Goal: Task Accomplishment & Management: Use online tool/utility

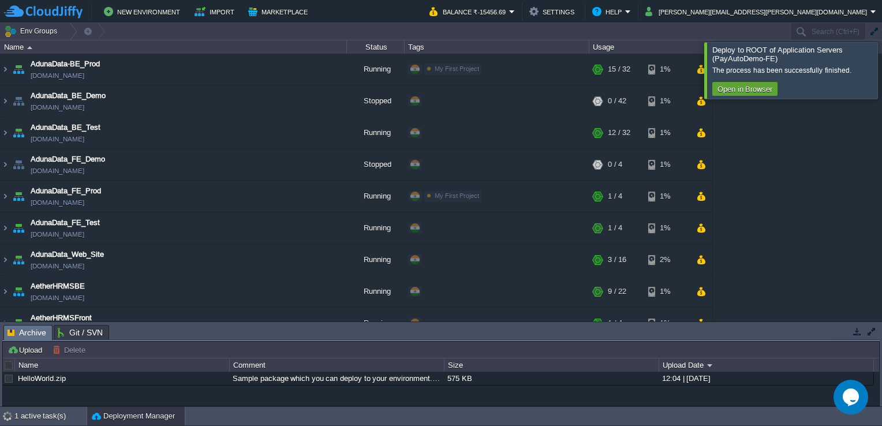
scroll to position [528, 0]
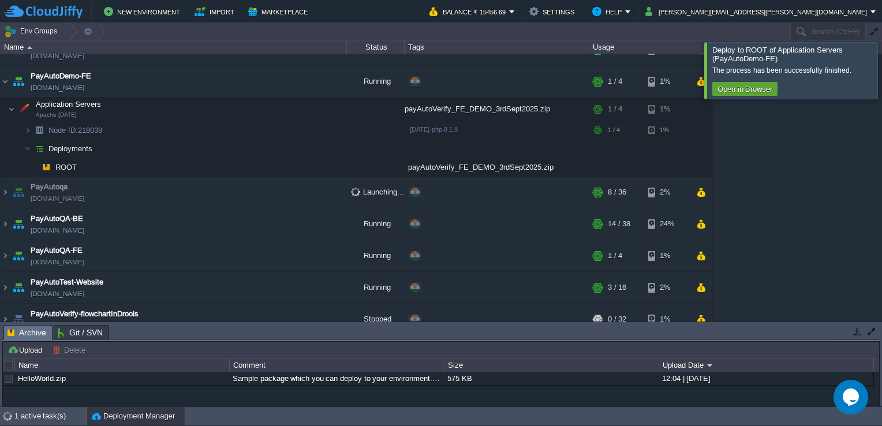
click at [881, 77] on div at bounding box center [896, 70] width 0 height 56
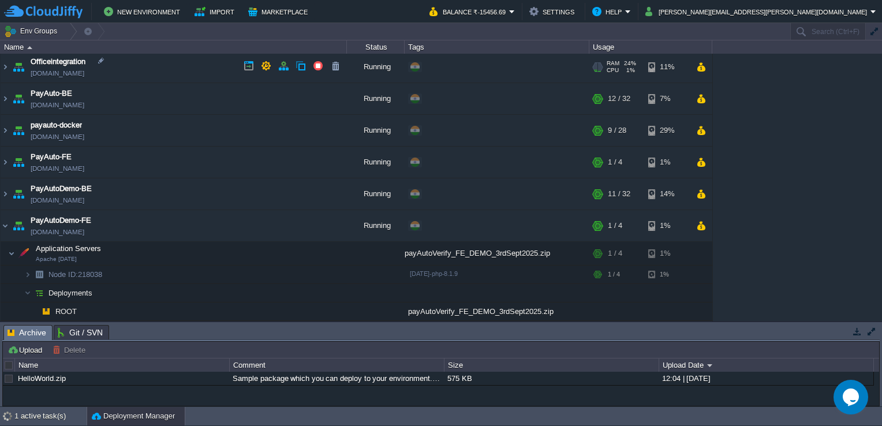
scroll to position [373, 0]
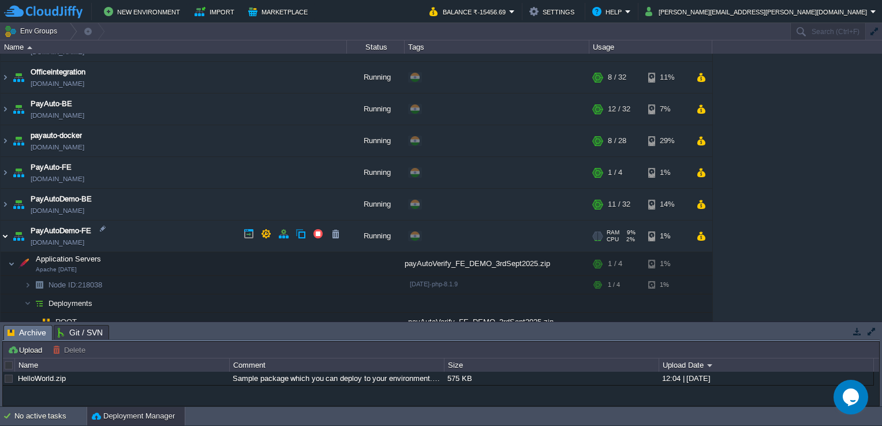
click at [6, 231] on img at bounding box center [5, 235] width 9 height 31
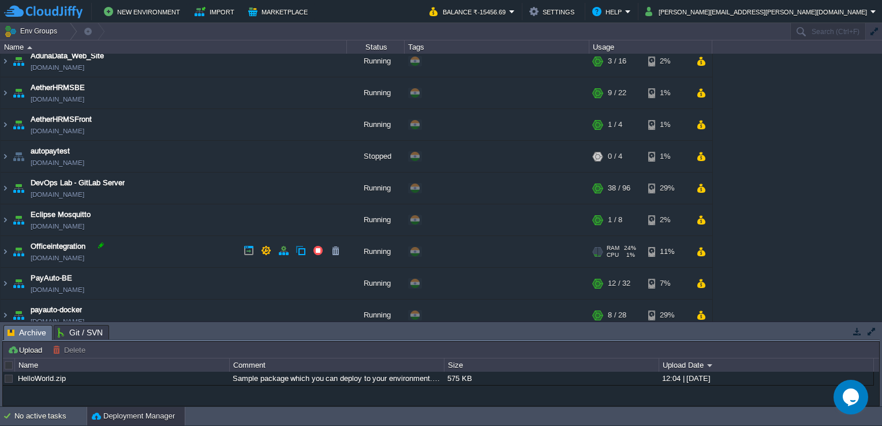
scroll to position [0, 0]
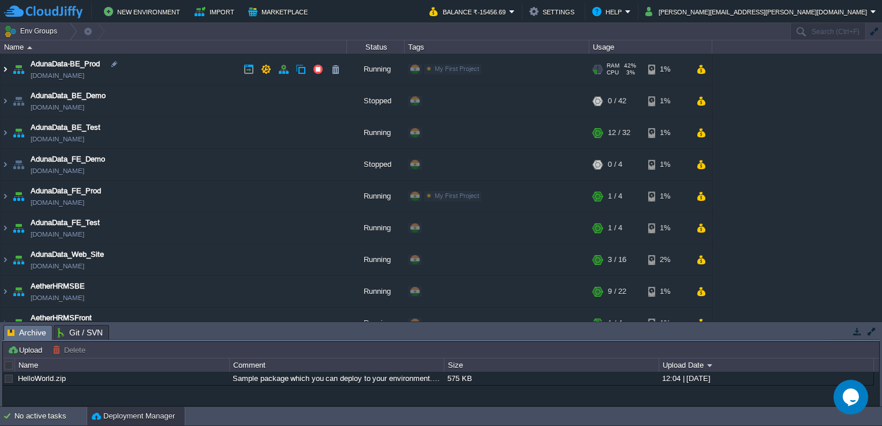
click at [1, 66] on img at bounding box center [5, 69] width 9 height 31
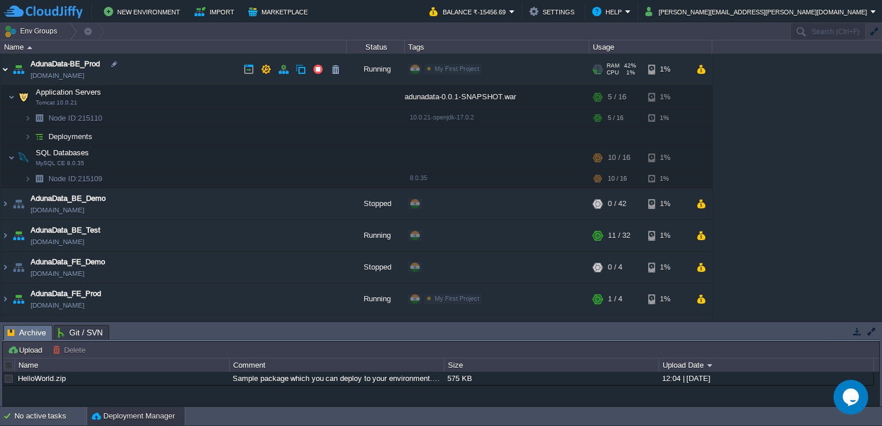
click at [7, 72] on img at bounding box center [5, 69] width 9 height 31
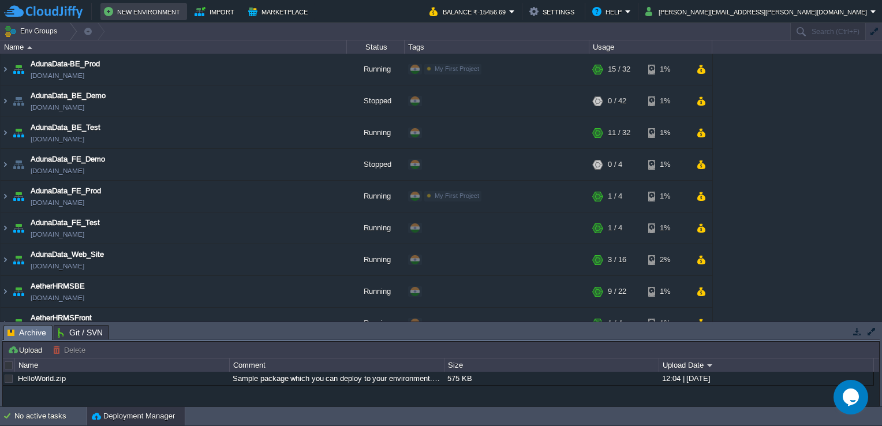
click at [174, 3] on td "New Environment" at bounding box center [143, 11] width 87 height 17
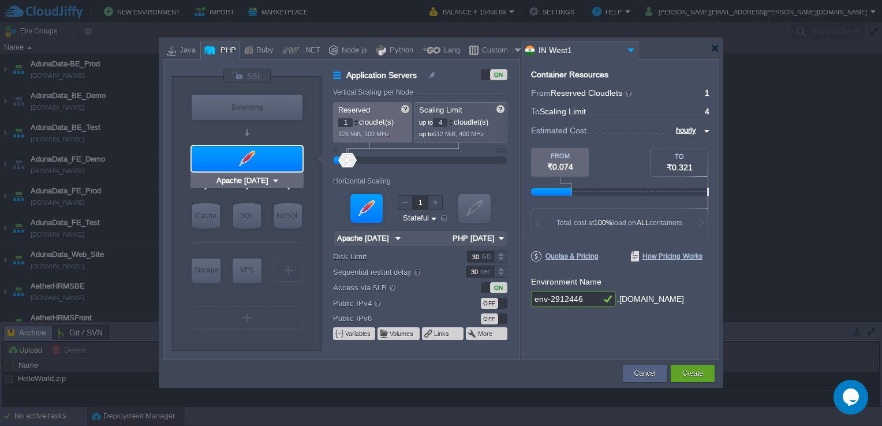
type input "NGINX 1.28.0"
click at [347, 51] on div "Node.js" at bounding box center [352, 50] width 29 height 17
type input "Application Servers"
type input "4"
type input "8"
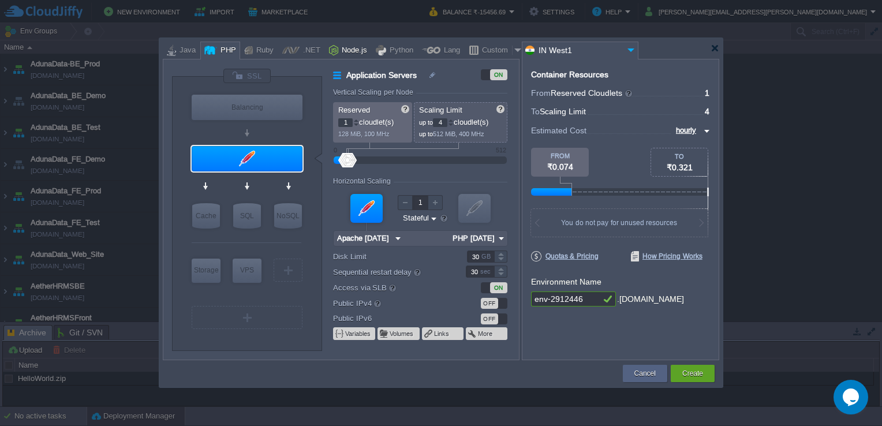
type input "Node.js 24.7.0 LTS"
type input "24.7.0-pm2"
click at [392, 51] on div "Python" at bounding box center [399, 50] width 27 height 17
type input "Application Servers"
type input "1"
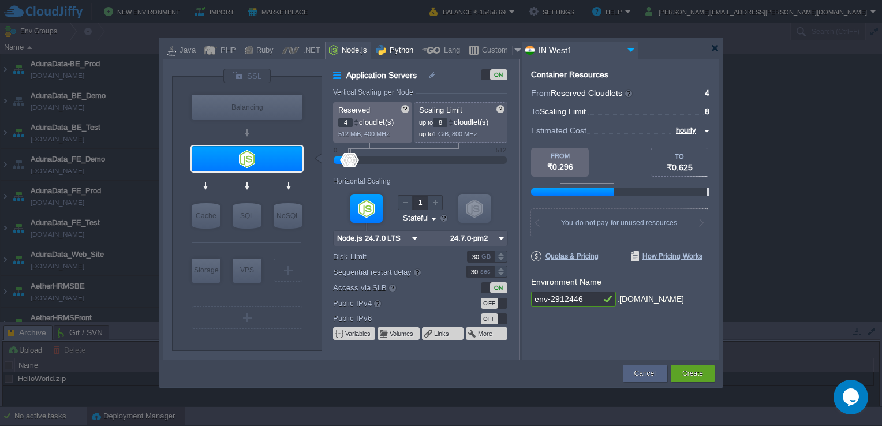
type input "4"
type input "Apache Python..."
type input "Python 3.13.7"
click at [447, 54] on div "Lang" at bounding box center [450, 50] width 20 height 17
type input "Application Servers"
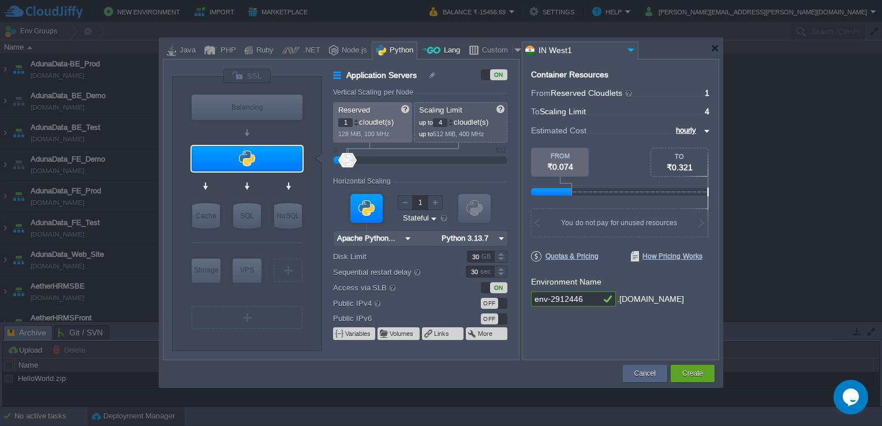
type input "6"
type input "Golang 1.25.0"
type input "1.25.0"
click at [478, 53] on div "Custom" at bounding box center [494, 50] width 33 height 17
type input "Application Servers"
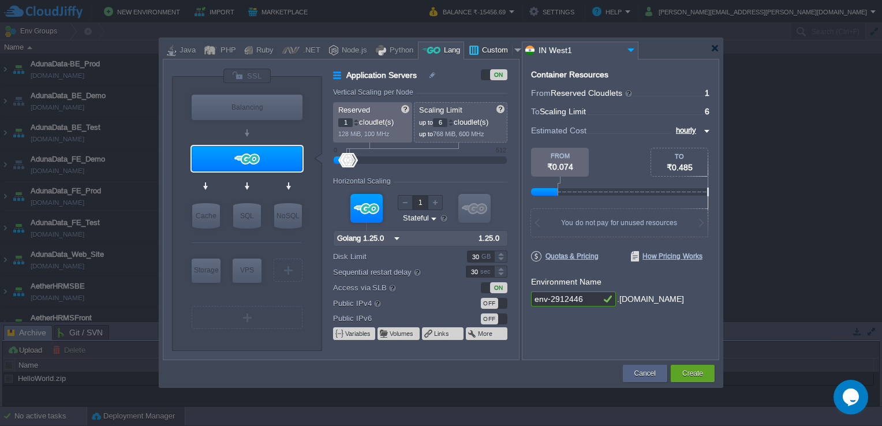
type input "16"
type input "Docker Image"
type input "Stateless"
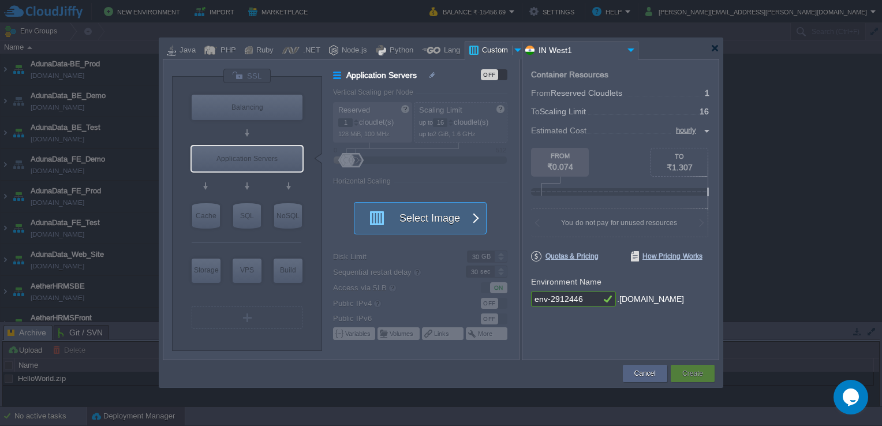
type input "Docker Image"
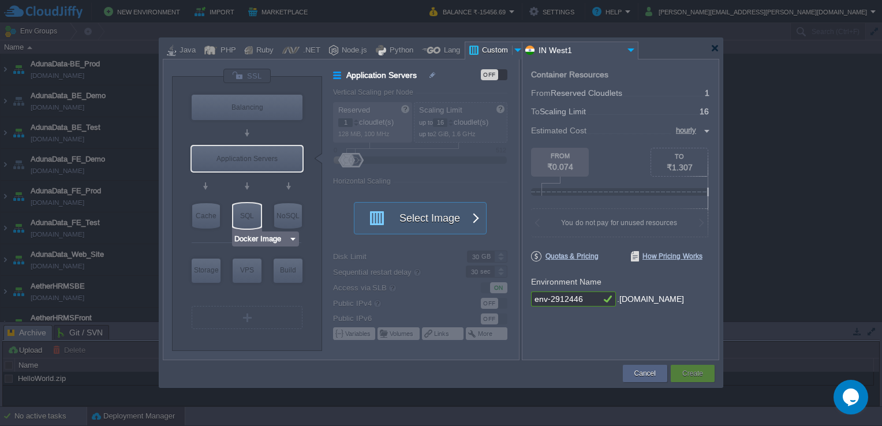
click at [254, 220] on div "SQL" at bounding box center [247, 215] width 28 height 25
type input "SQL Databases"
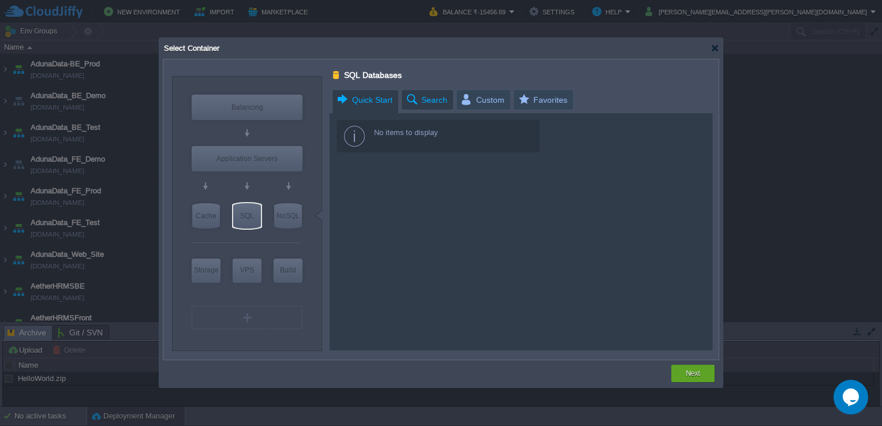
click at [415, 97] on span "Search" at bounding box center [426, 100] width 42 height 20
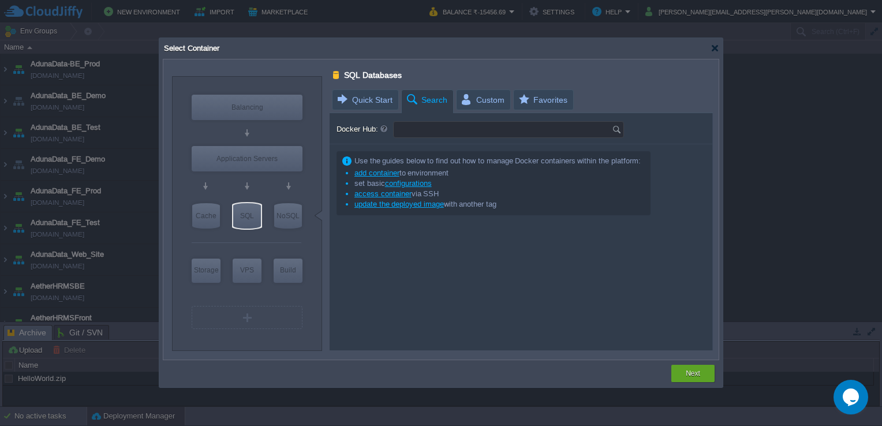
click at [413, 133] on input "Docker Hub:" at bounding box center [503, 130] width 218 height 16
type input "oracle"
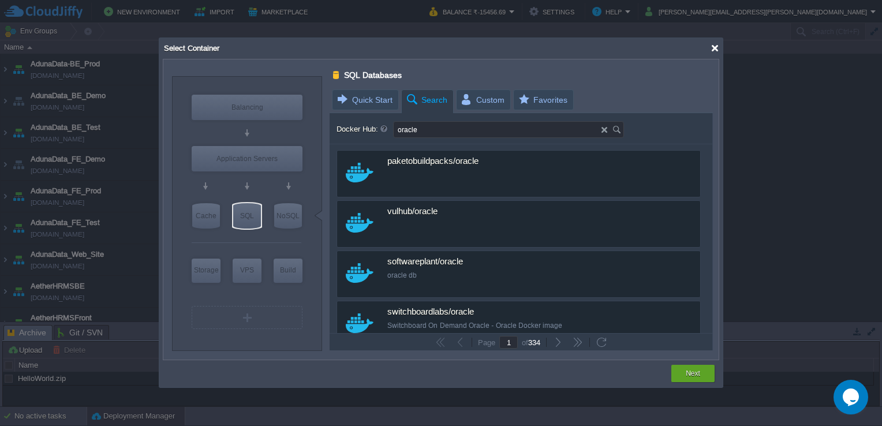
click at [712, 52] on div at bounding box center [714, 48] width 9 height 9
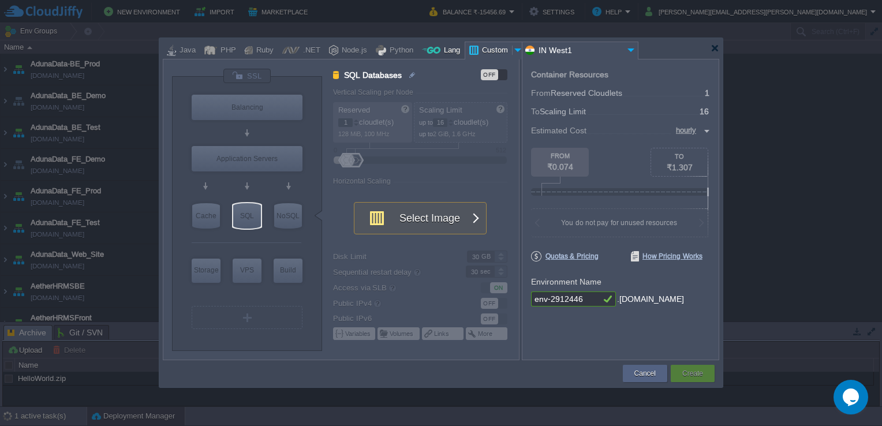
click at [431, 50] on div at bounding box center [431, 50] width 18 height 17
type input "SQL Databases"
type input "4"
type input "6"
type input "MariaDB 12.0.2"
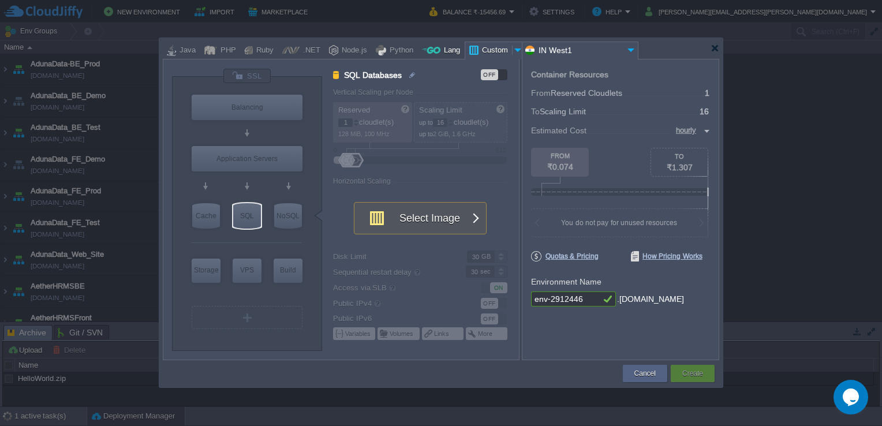
type input "12.0.2-almalinux-9"
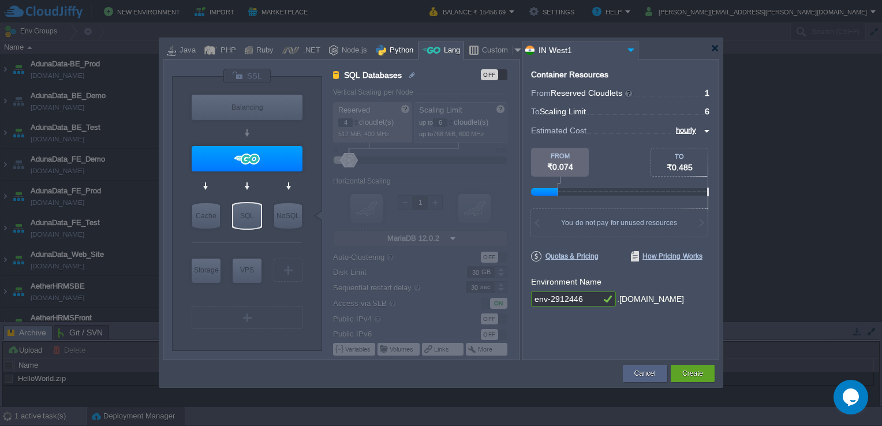
click at [387, 54] on div "Python" at bounding box center [399, 50] width 27 height 17
click at [220, 52] on div "PHP" at bounding box center [226, 50] width 19 height 17
click at [180, 51] on div "Java" at bounding box center [186, 50] width 20 height 17
click at [496, 48] on div "Custom" at bounding box center [494, 50] width 33 height 17
type input "SQL Databases"
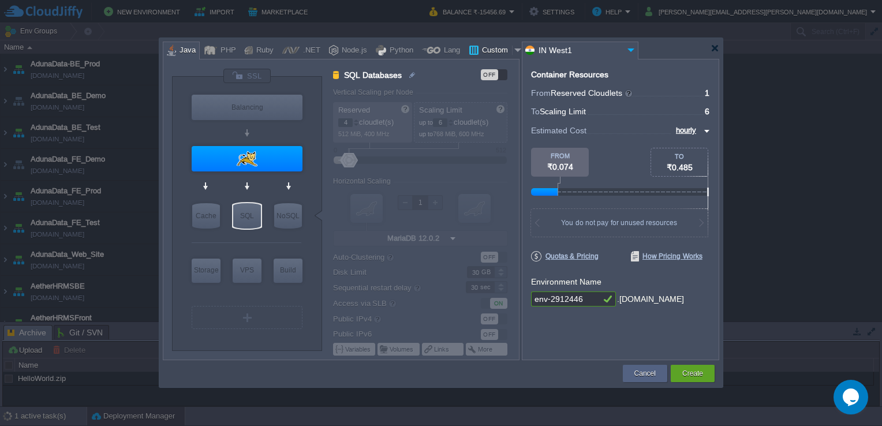
type input "1"
type input "16"
type input "Docker Image"
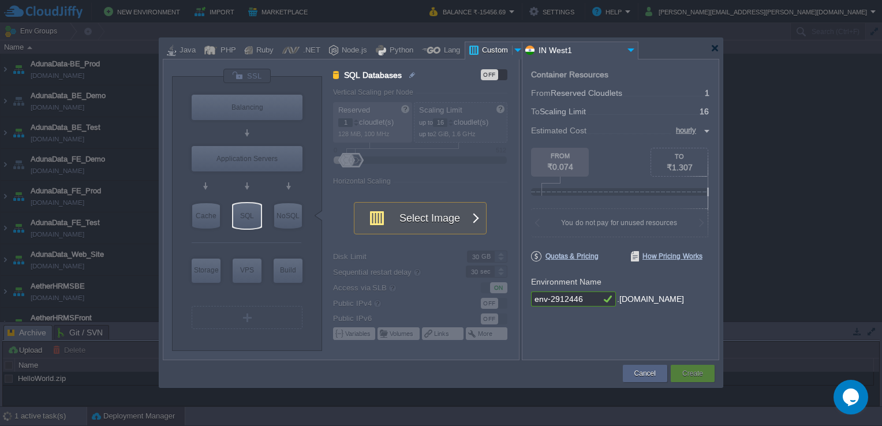
click at [513, 48] on div at bounding box center [519, 50] width 12 height 17
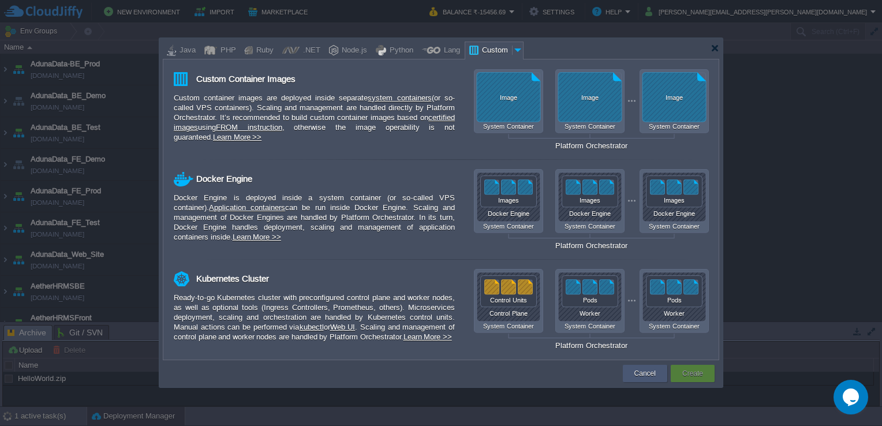
click at [647, 370] on button "Cancel" at bounding box center [644, 374] width 21 height 12
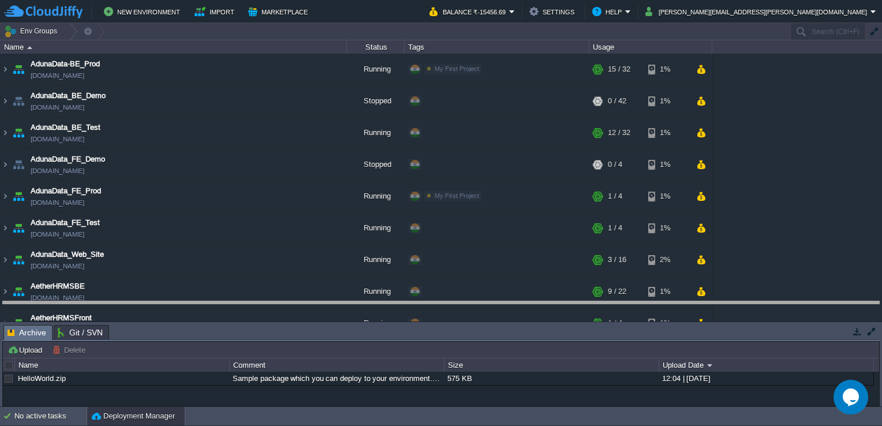
drag, startPoint x: 333, startPoint y: 331, endPoint x: 360, endPoint y: 289, distance: 50.6
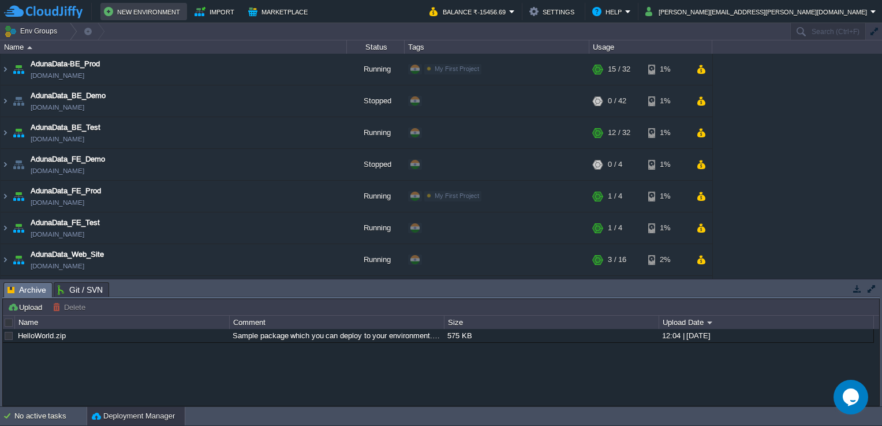
click at [134, 10] on button "New Environment" at bounding box center [144, 12] width 80 height 14
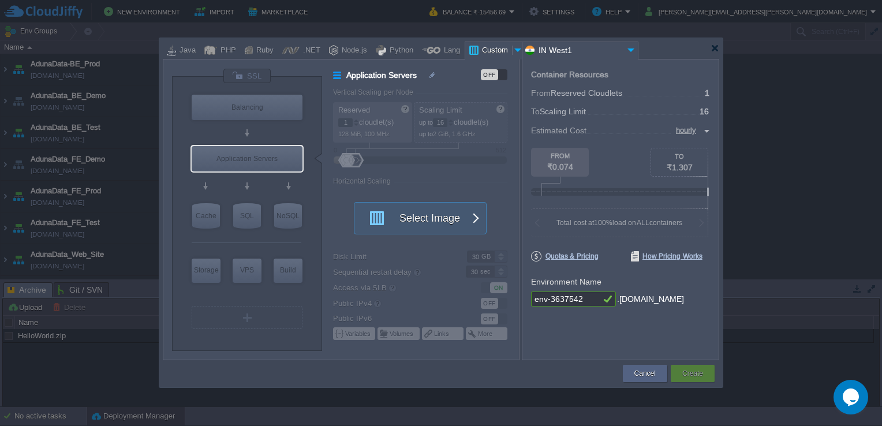
click at [631, 46] on img at bounding box center [631, 50] width 14 height 16
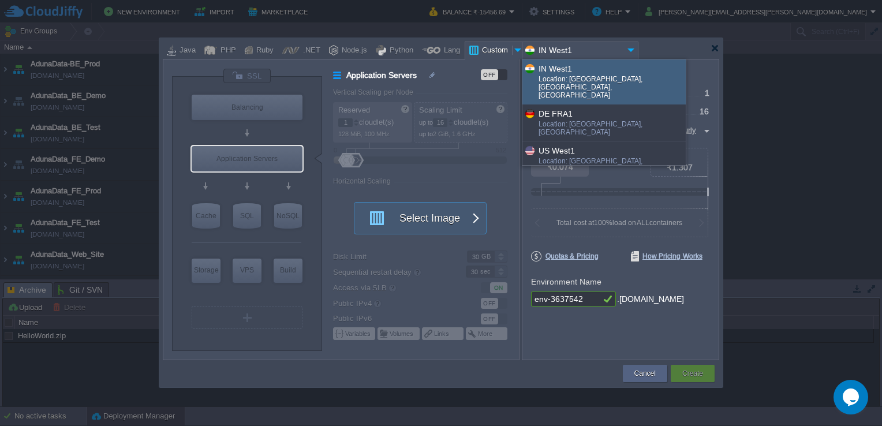
click at [631, 46] on img at bounding box center [631, 50] width 14 height 16
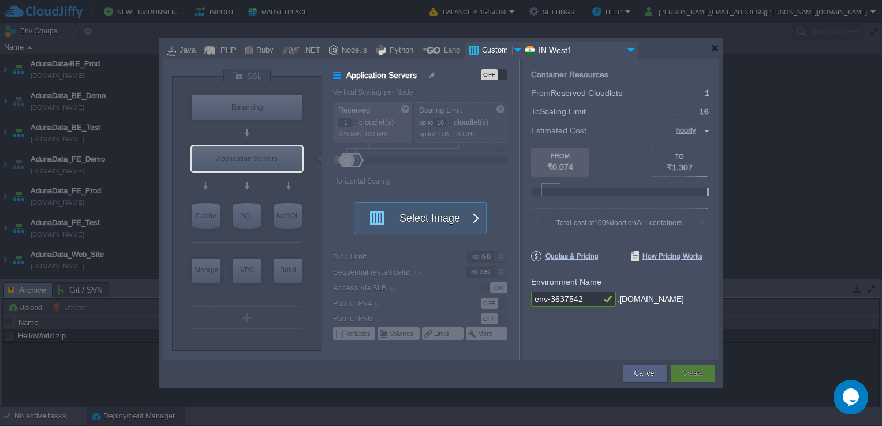
click at [631, 46] on img at bounding box center [631, 50] width 14 height 16
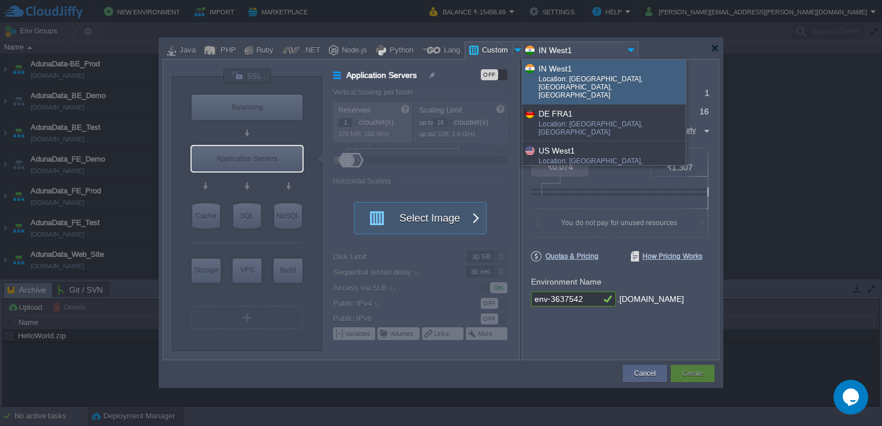
click at [631, 46] on img at bounding box center [631, 50] width 14 height 16
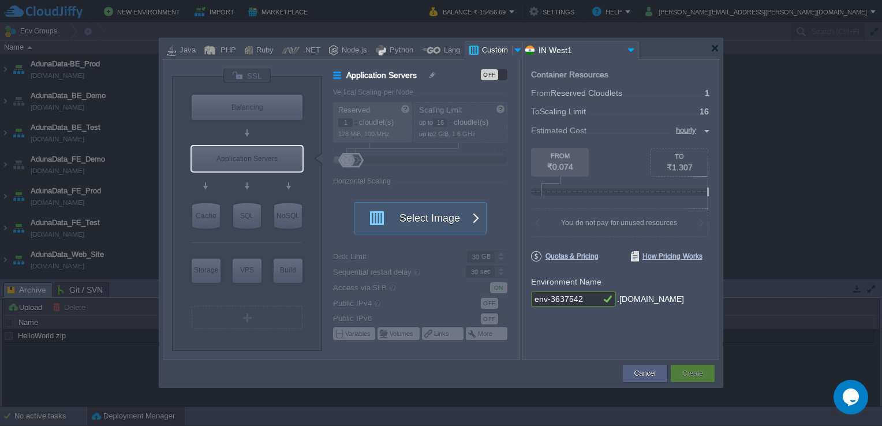
click at [513, 46] on div at bounding box center [519, 50] width 12 height 17
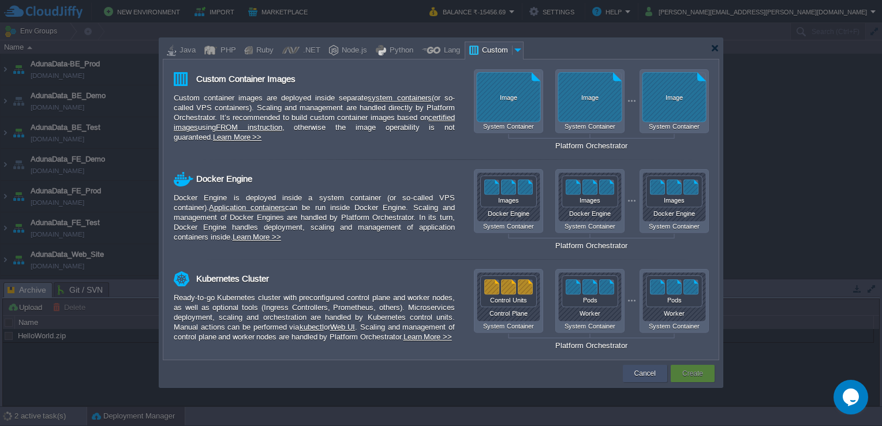
click at [641, 375] on button "Cancel" at bounding box center [644, 374] width 21 height 12
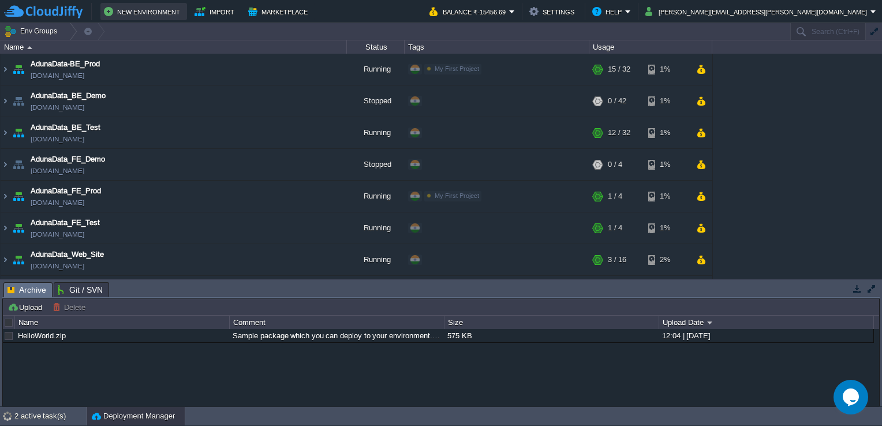
click at [139, 15] on button "New Environment" at bounding box center [144, 12] width 80 height 14
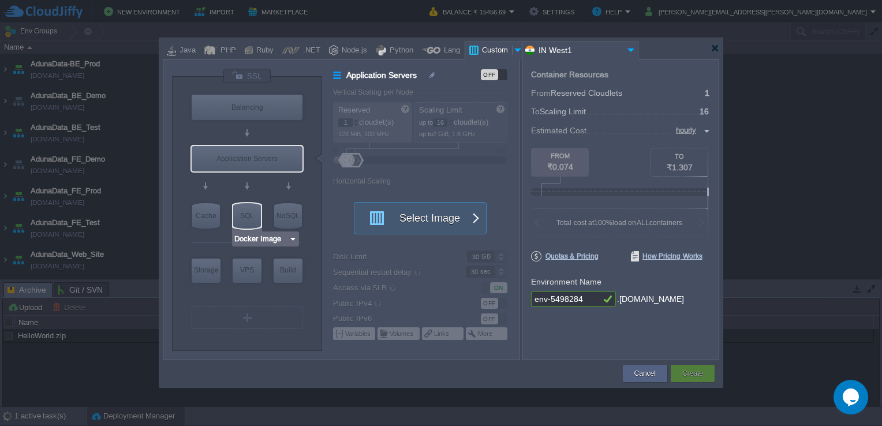
click at [254, 214] on div "SQL" at bounding box center [247, 215] width 28 height 25
type input "SQL Databases"
type input "4"
type input "6"
type input "Select Image"
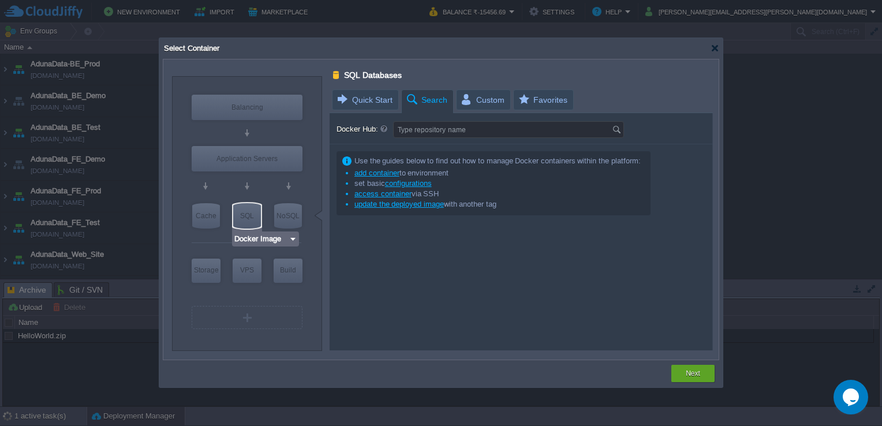
click at [291, 237] on img at bounding box center [293, 239] width 9 height 12
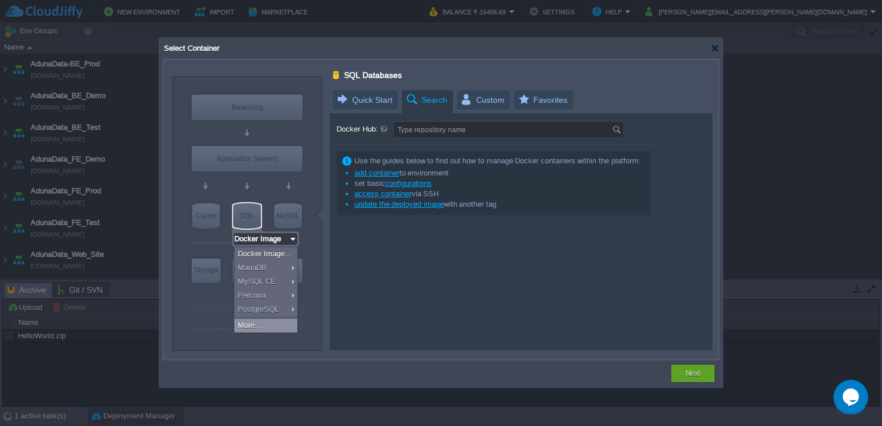
click at [261, 326] on div "More..." at bounding box center [265, 326] width 63 height 14
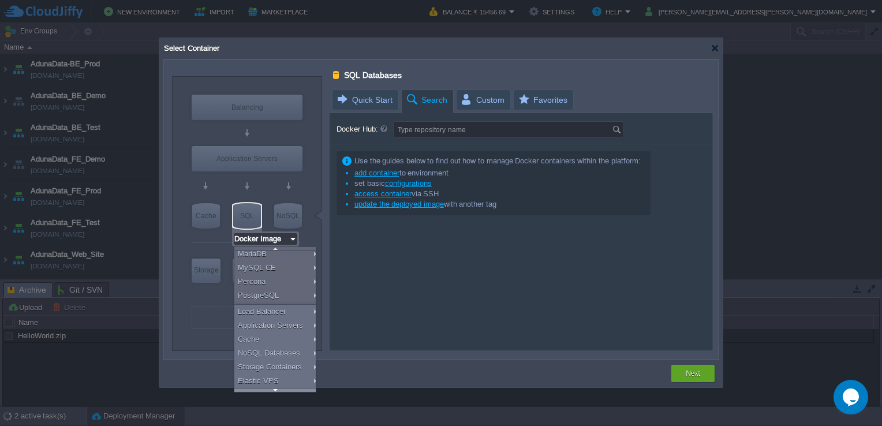
click at [271, 388] on div at bounding box center [274, 390] width 81 height 4
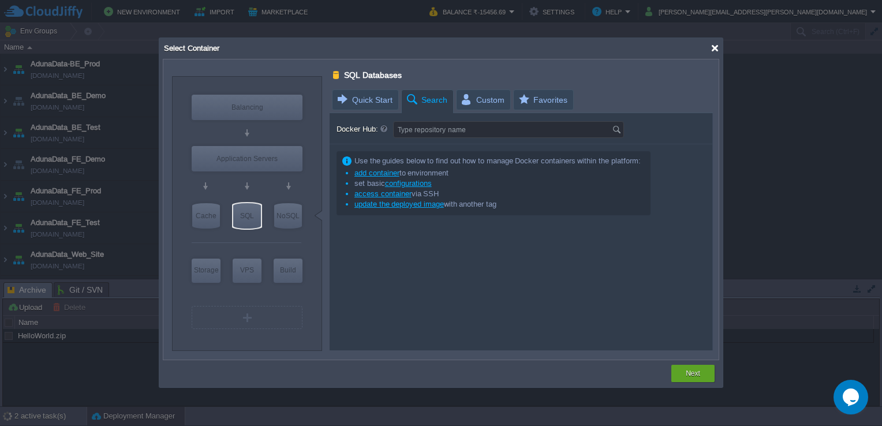
click at [713, 50] on div at bounding box center [714, 48] width 9 height 9
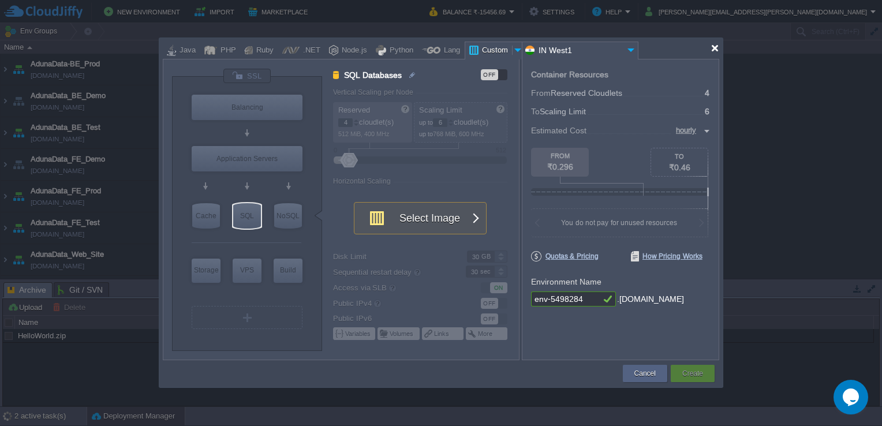
click at [713, 50] on div at bounding box center [714, 48] width 9 height 9
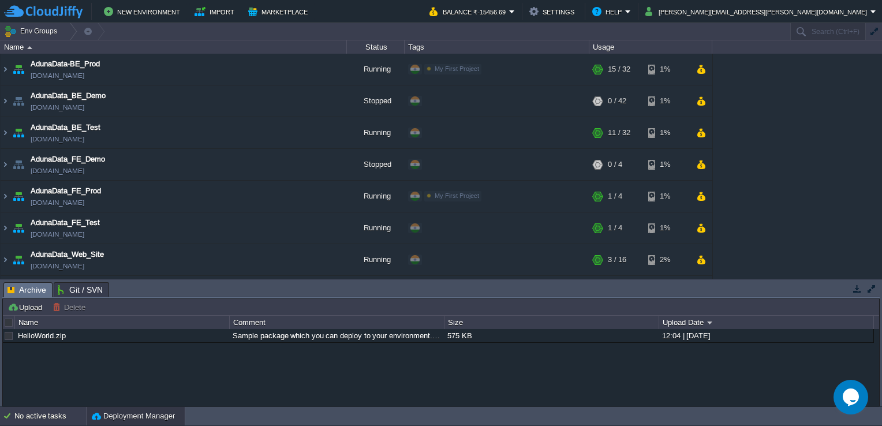
click at [33, 415] on div "No active tasks" at bounding box center [50, 416] width 72 height 18
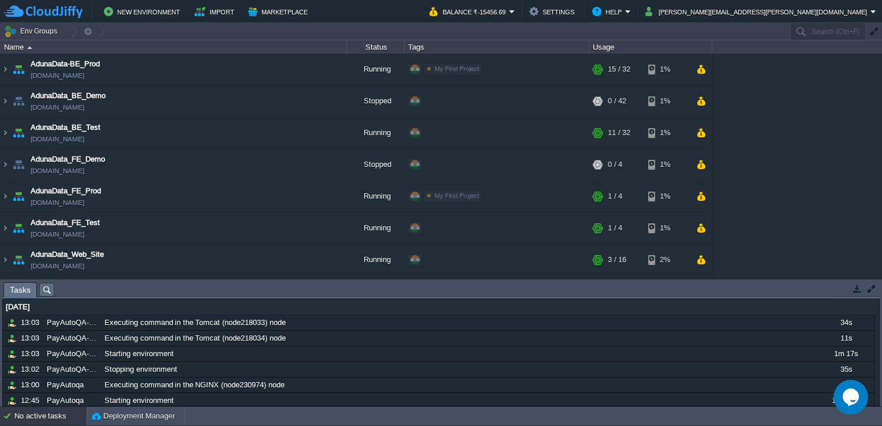
click at [33, 415] on div "No active tasks" at bounding box center [50, 416] width 72 height 18
